Goal: Task Accomplishment & Management: Manage account settings

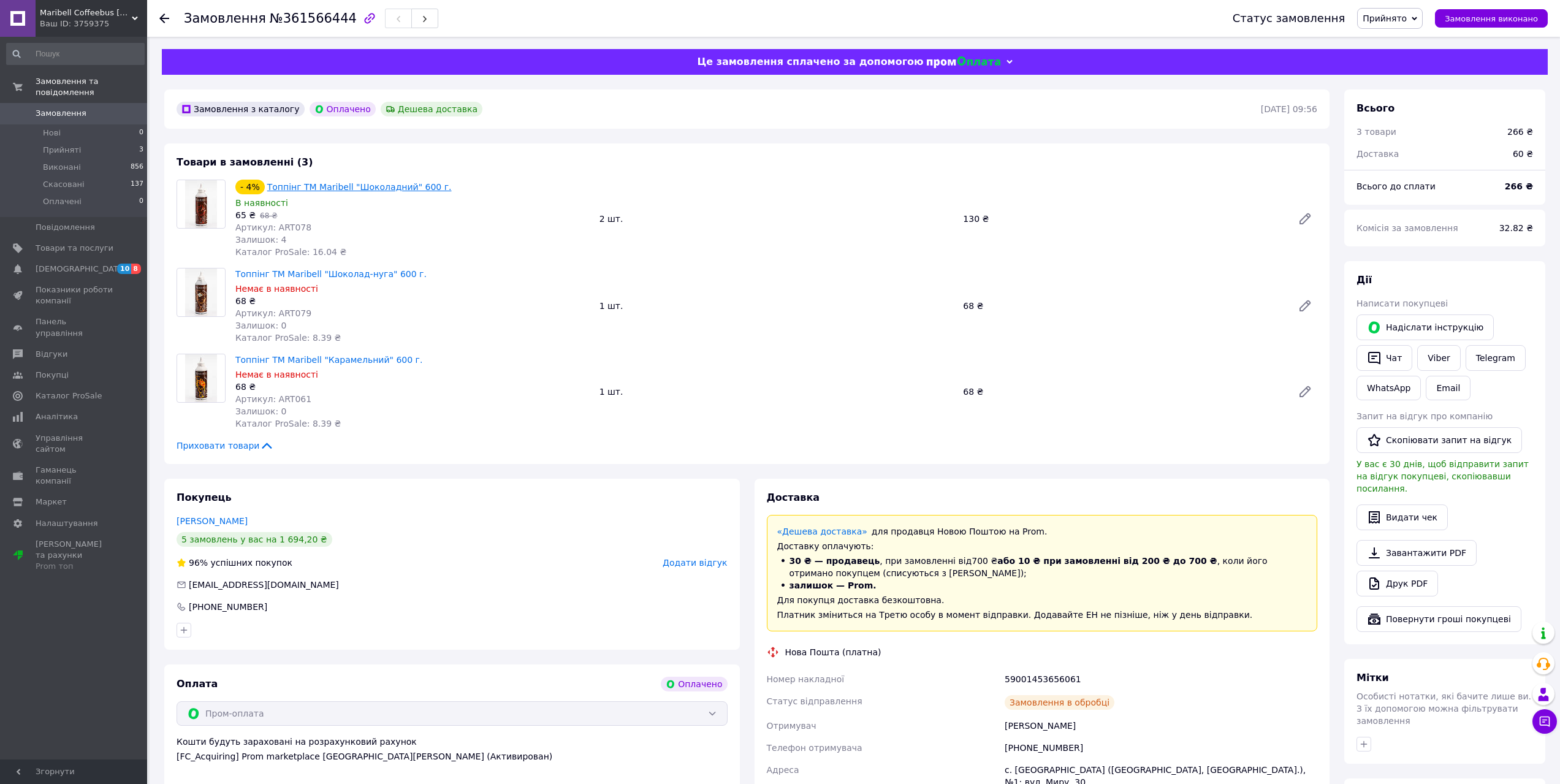
click at [360, 184] on link "Топпінг ТМ Maribell "Шоколадний" 600 г." at bounding box center [359, 187] width 184 height 10
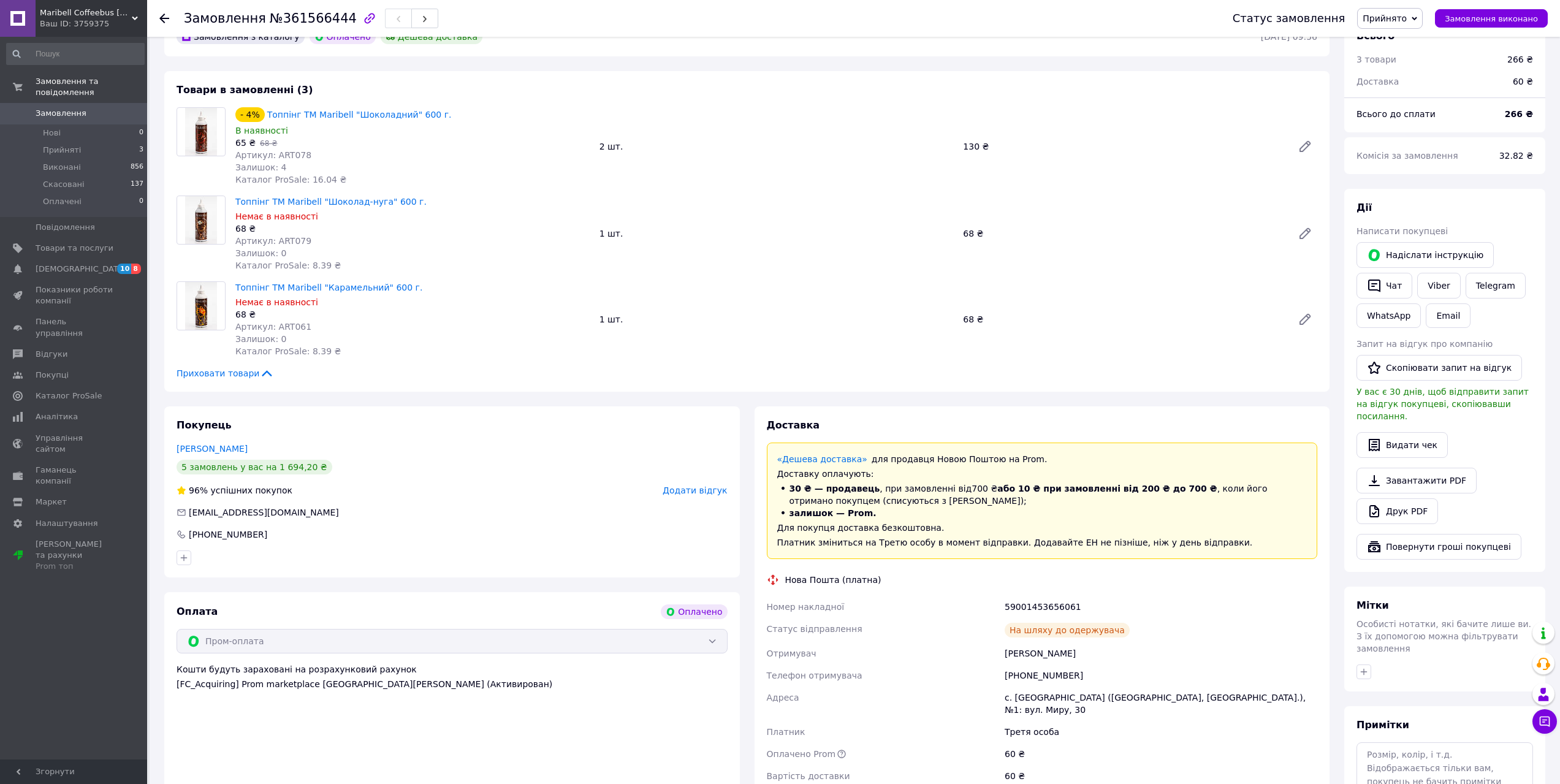
scroll to position [61, 0]
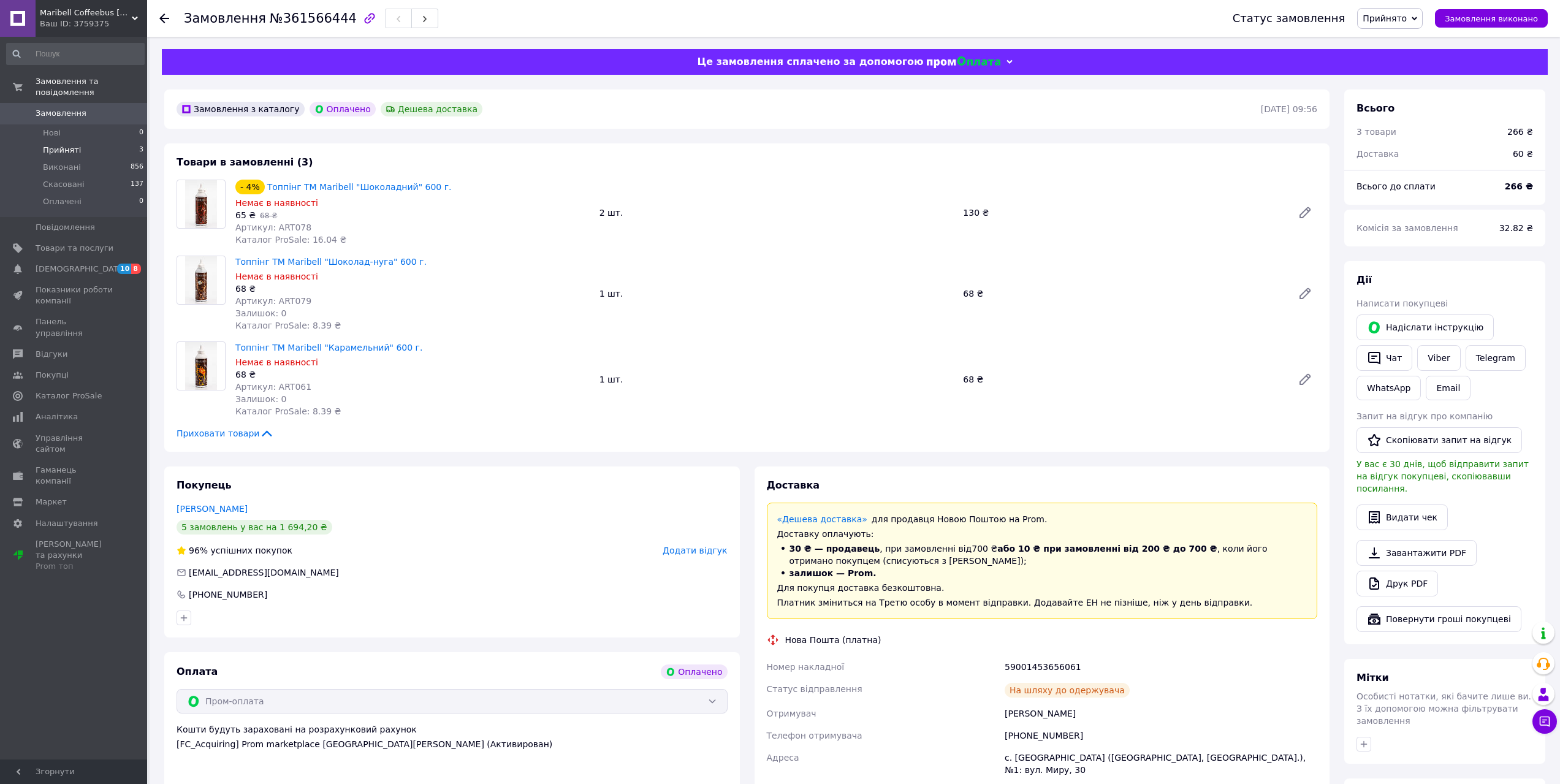
click at [67, 145] on span "Прийняті" at bounding box center [62, 150] width 38 height 11
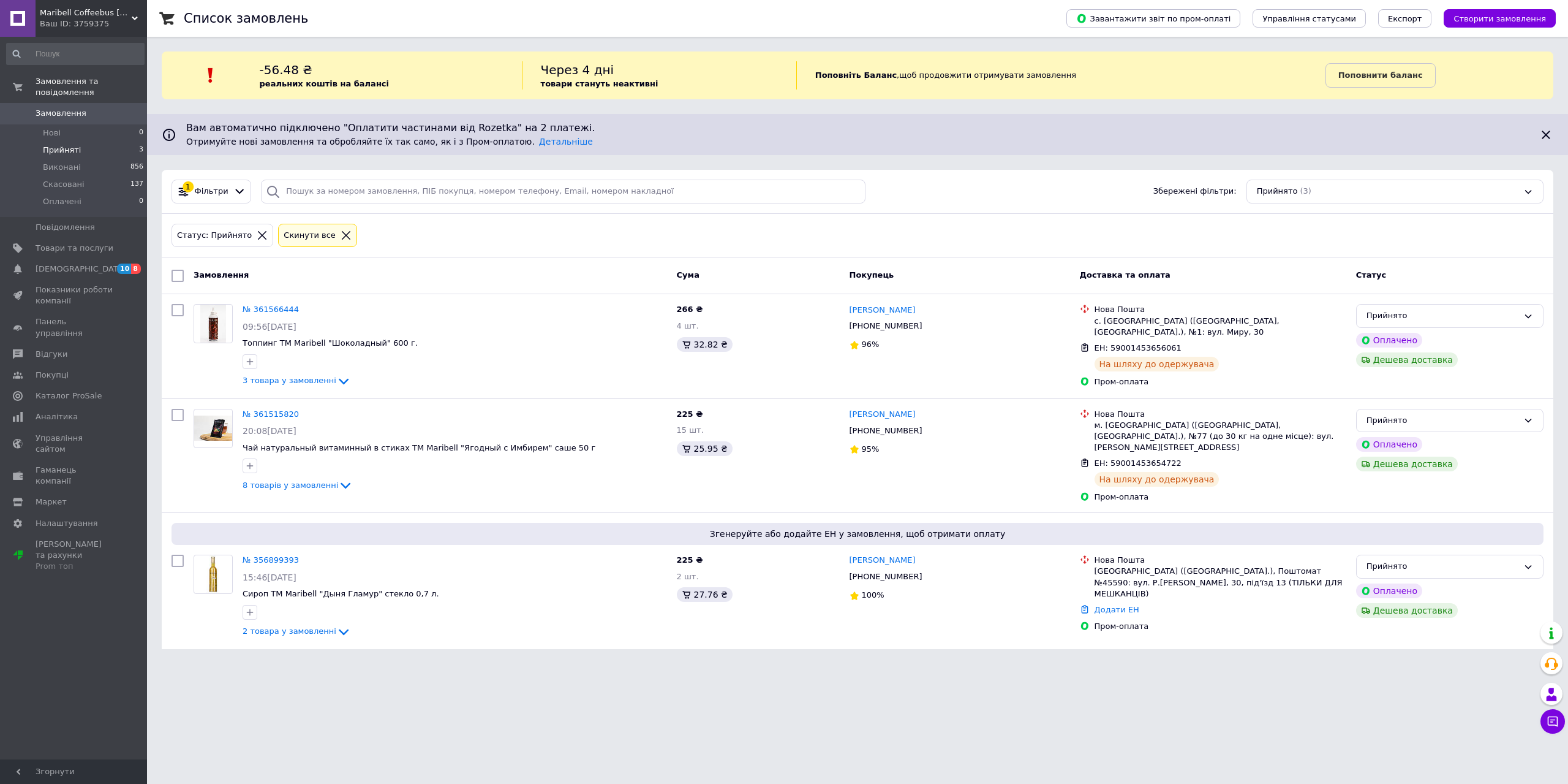
click at [1094, 218] on div "Статус: Прийнято Cкинути все" at bounding box center [858, 236] width 1392 height 44
